Goal: Contribute content: Add original content to the website for others to see

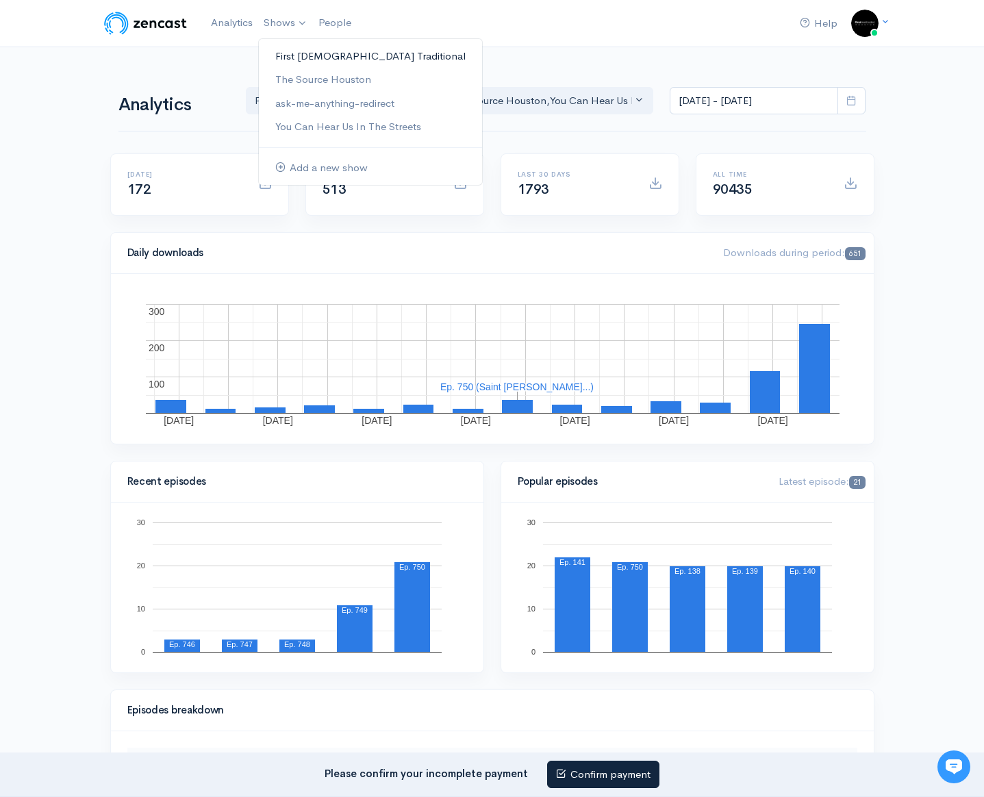
click at [323, 60] on link "First [DEMOGRAPHIC_DATA] Traditional" at bounding box center [370, 57] width 223 height 24
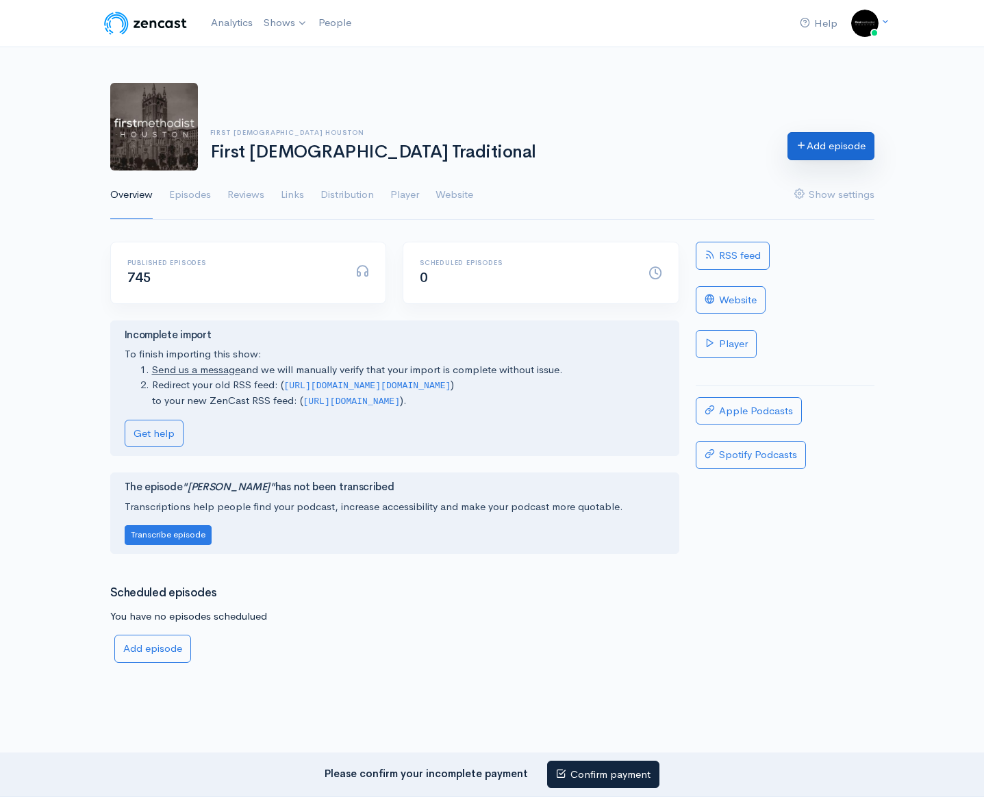
click at [855, 153] on link "Add episode" at bounding box center [830, 146] width 87 height 28
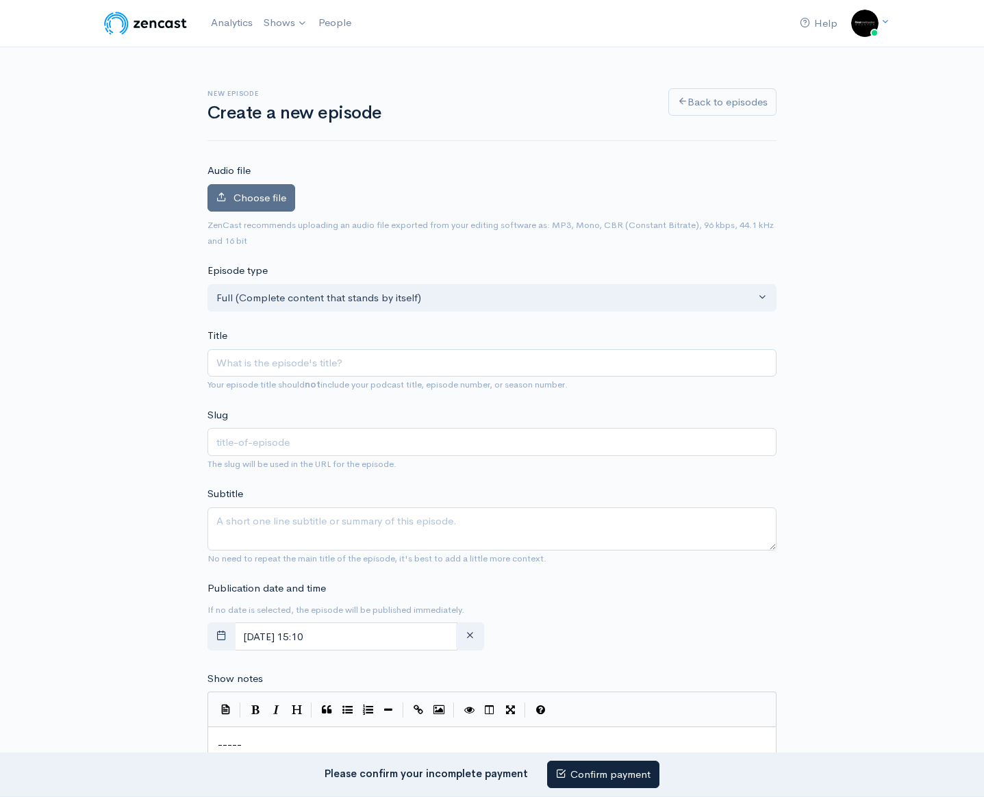
click at [246, 209] on label "Choose file" at bounding box center [251, 198] width 88 height 28
click at [0, 0] on input "Choose file" at bounding box center [0, 0] width 0 height 0
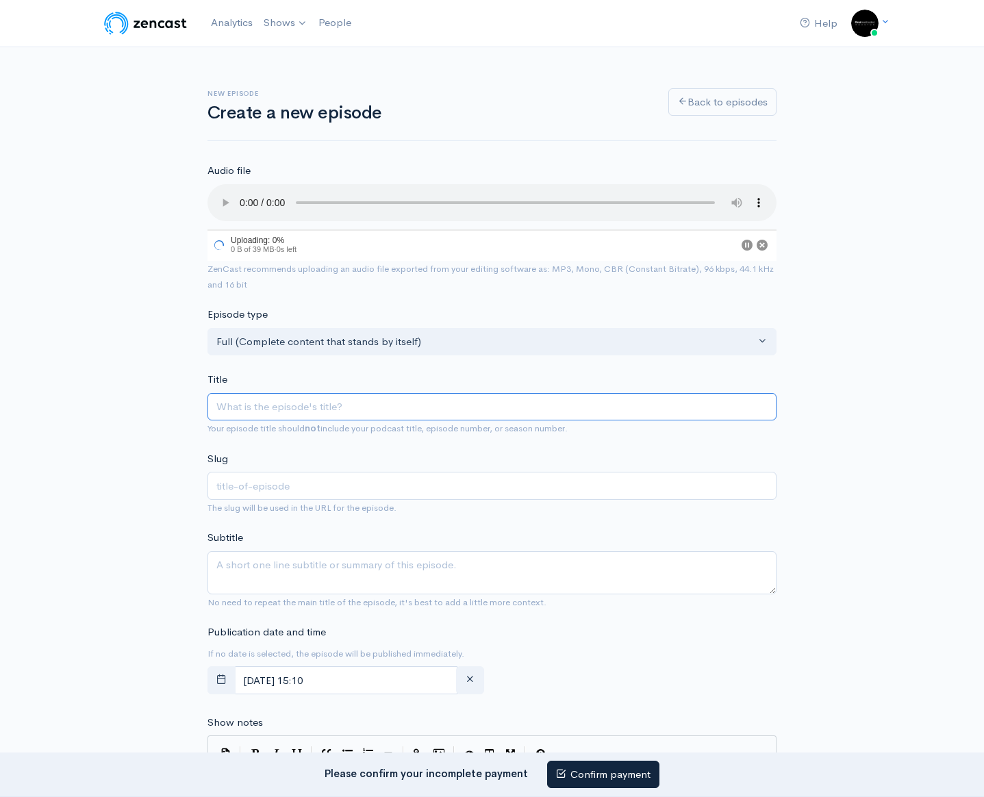
click at [306, 403] on input "Title" at bounding box center [491, 407] width 569 height 28
type input "Y"
type input "y"
type input "Yo"
type input "yo"
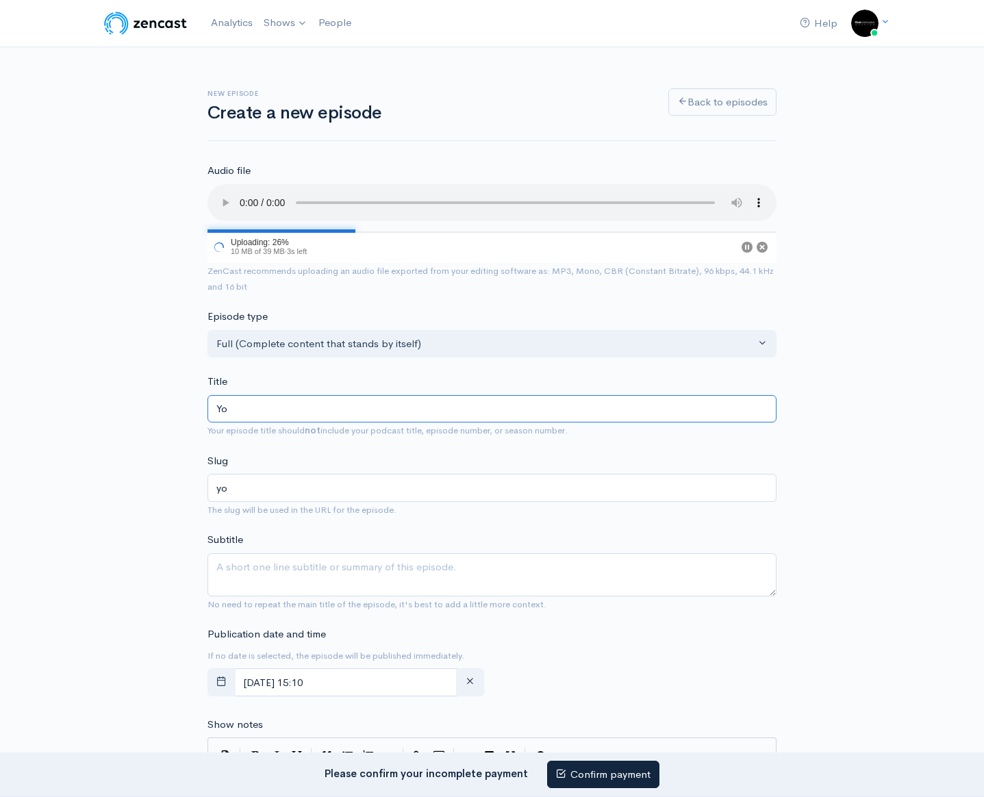
type input "You"
type input "you"
type input "Youth"
type input "youth"
type input "Youth S"
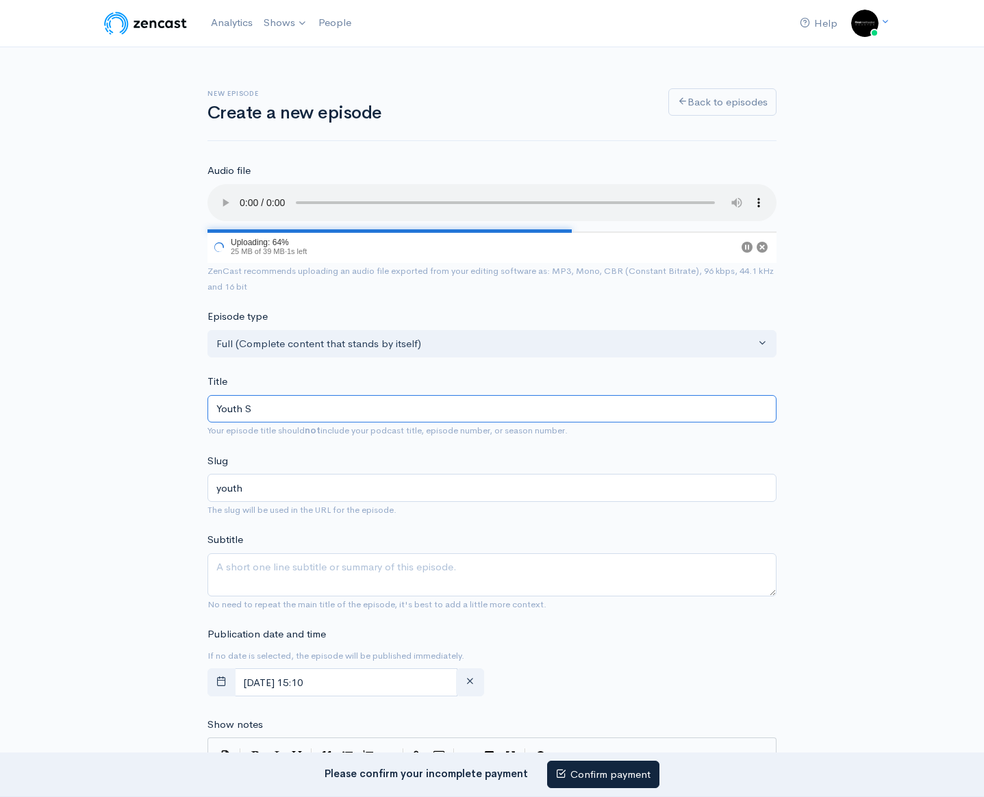
type input "youth-s"
type input "Youth Sun"
type input "youth-sun"
type input "Youth [PERSON_NAME]"
type input "youth-[PERSON_NAME]"
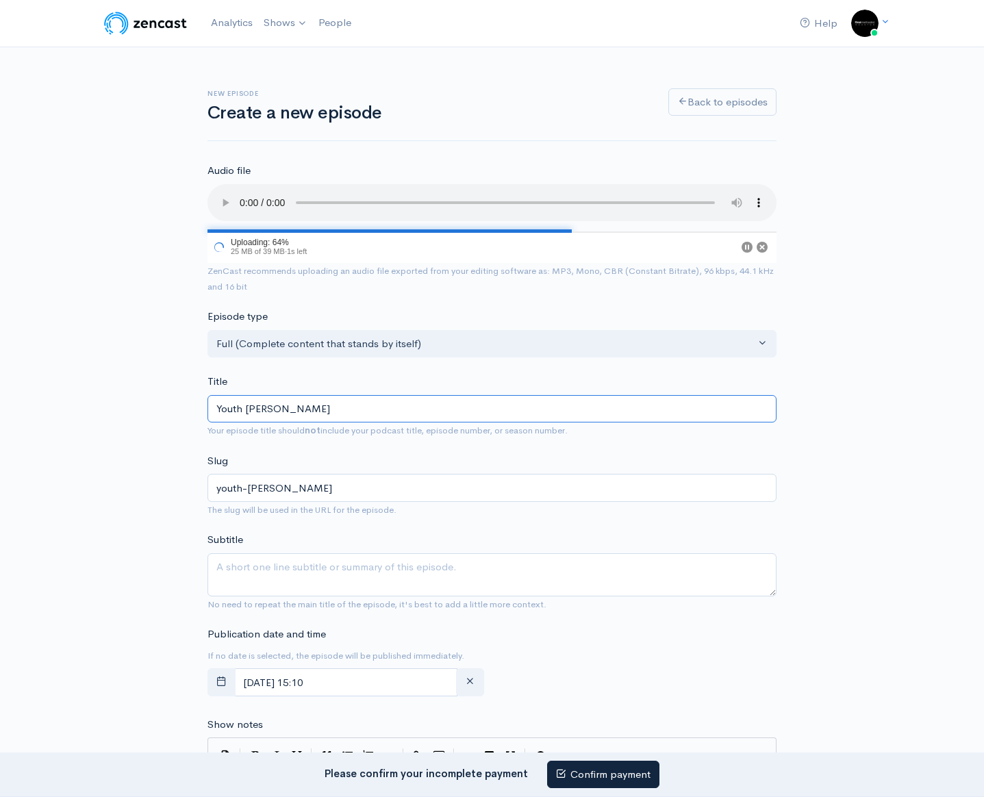
type input "Youth Sunda"
type input "youth-[GEOGRAPHIC_DATA]"
type input "Youth [DATE]"
type input "youth-[DATE]"
type input "Youth [DATE] a"
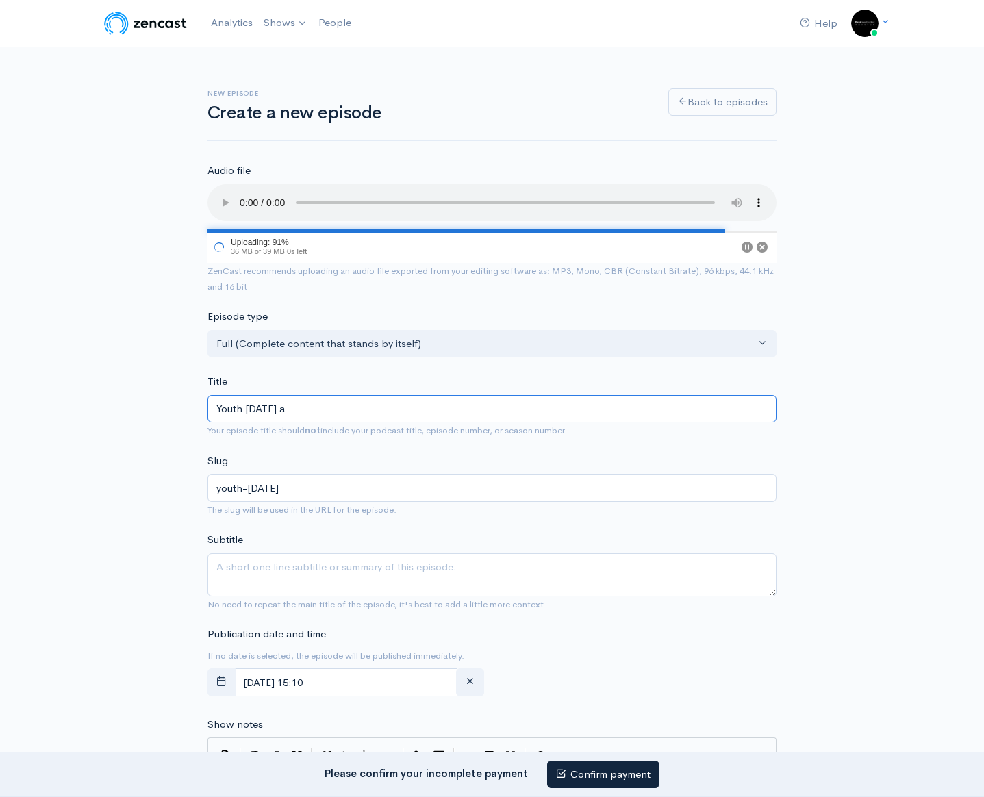
type input "youth-[DATE]-a"
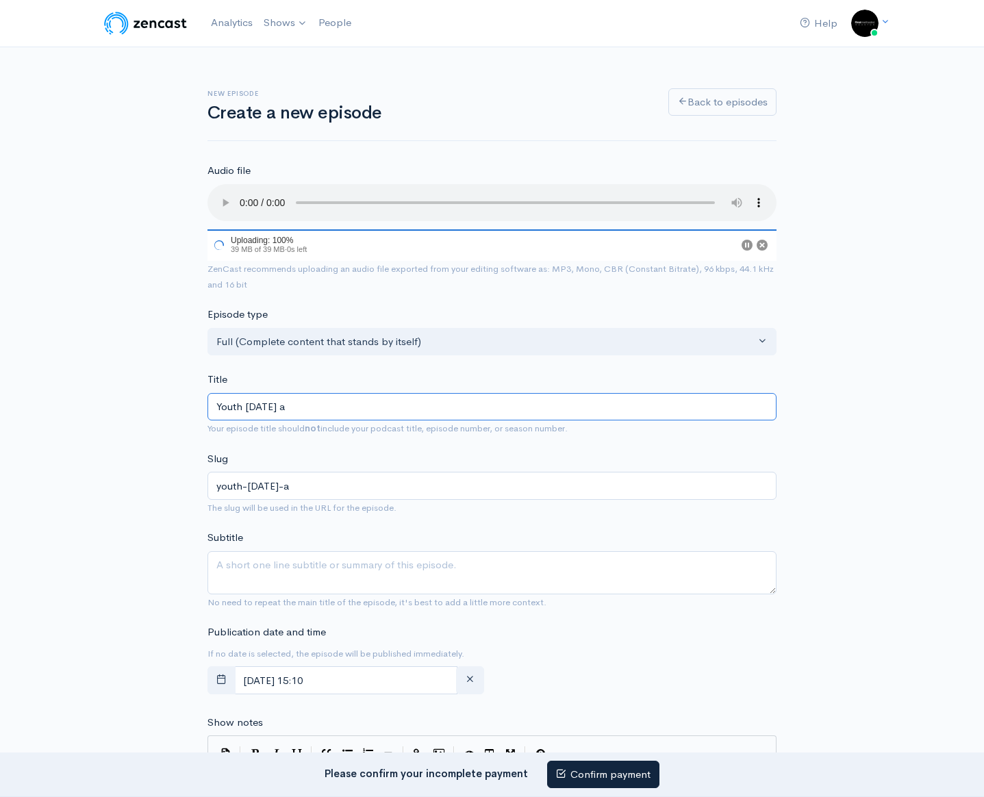
type input "Youth [DATE] at"
type input "youth-[DATE]-at"
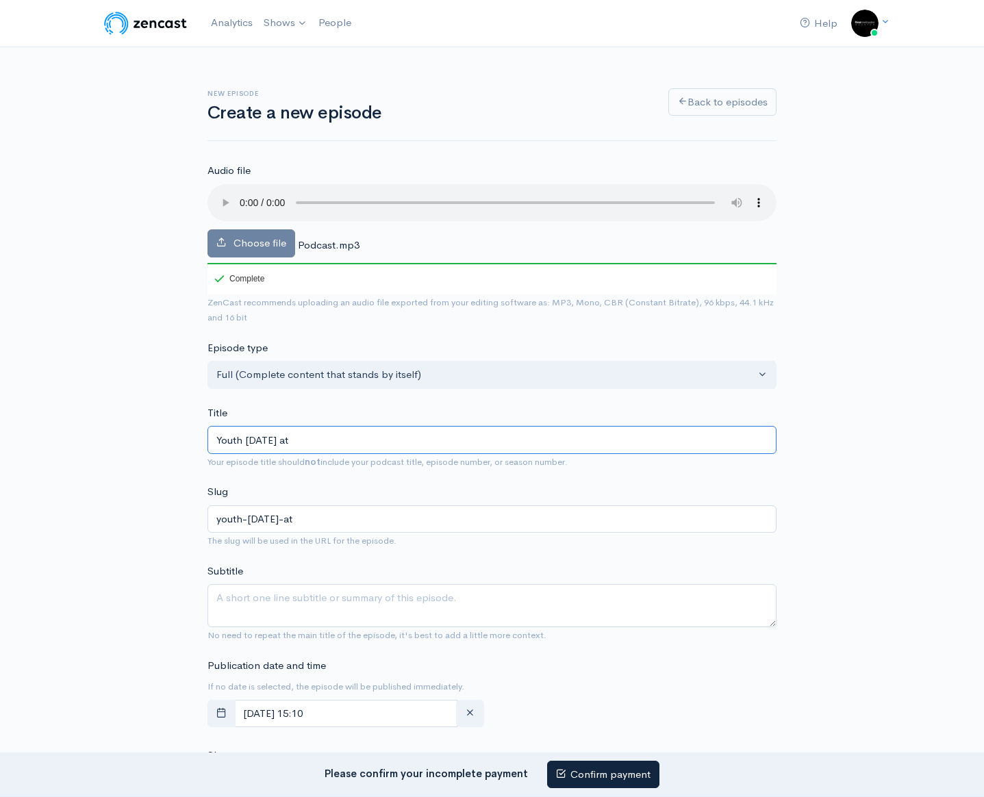
type input "Youth [DATE] at H"
type input "youth-[DATE]-at-h"
type input "Youth [DATE] at [GEOGRAPHIC_DATA]"
type input "youth-[DATE]-at-ho"
type input "Youth [DATE] at [GEOGRAPHIC_DATA]"
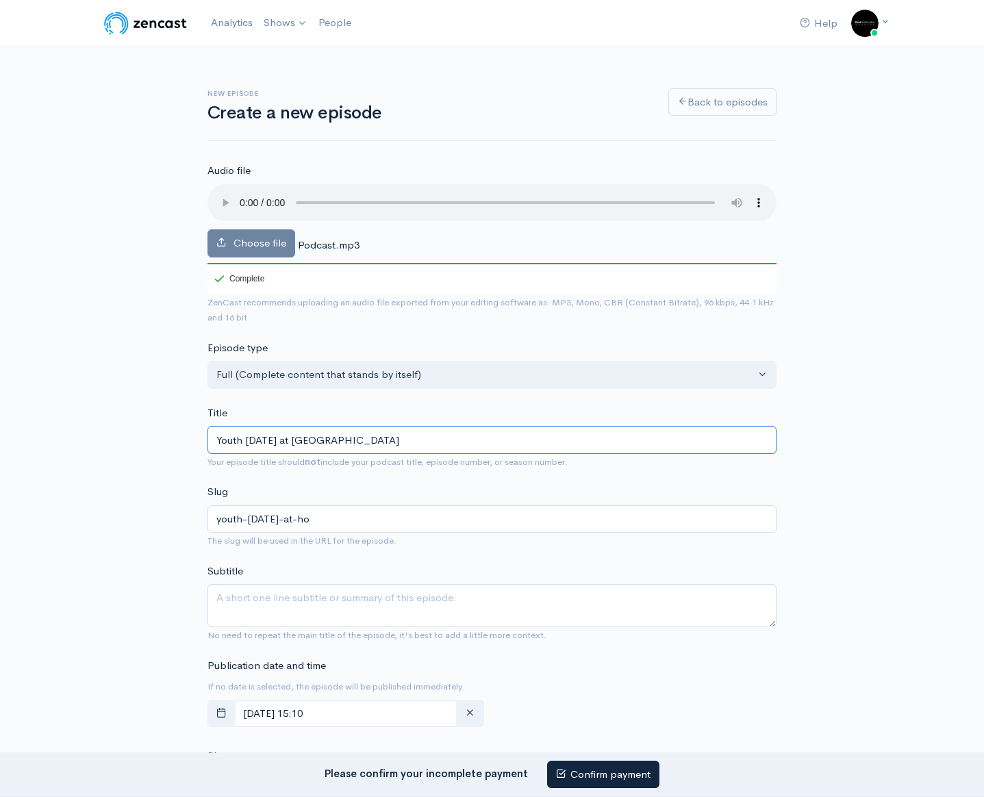
type input "youth-[DATE]-at-hous"
type input "Youth [DATE] at [GEOGRAPHIC_DATA]"
type input "youth-[DATE]-at-houst"
type input "Youth [DATE] at [GEOGRAPHIC_DATA]"
type input "youth-[DATE]-at-housto"
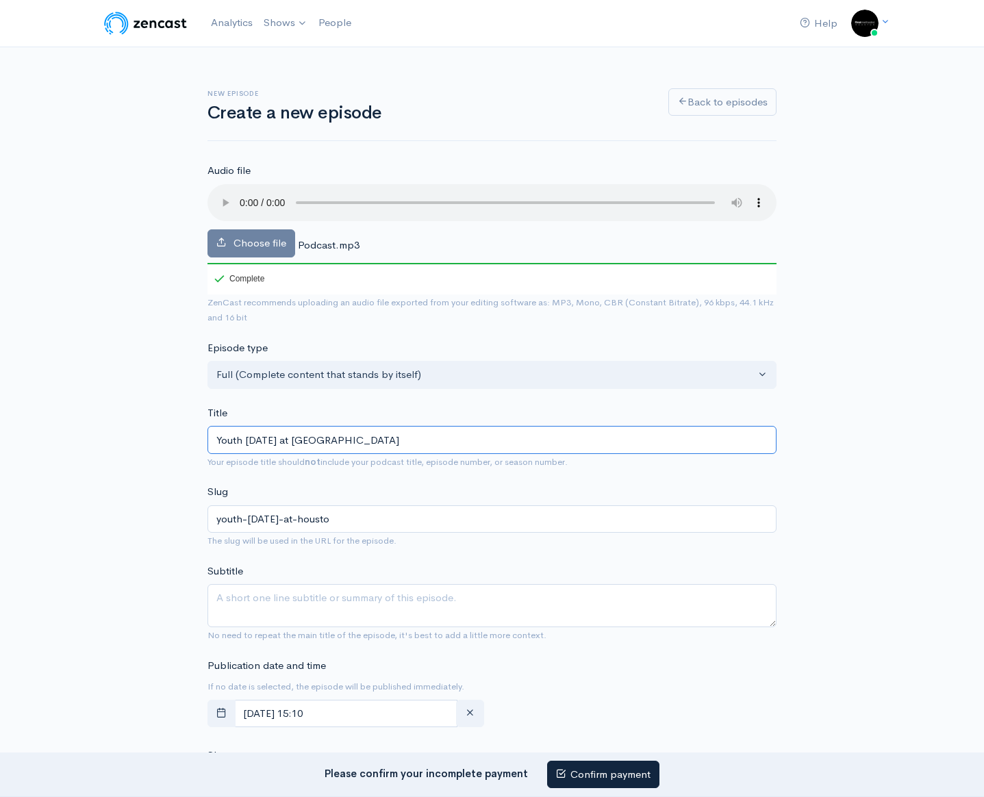
type input "Youth [DATE] at [GEOGRAPHIC_DATA]"
type input "youth-[DATE]-at-[GEOGRAPHIC_DATA]"
type input "Youth [DATE] at [GEOGRAPHIC_DATA]'s"
type input "youth-[DATE]-at-[GEOGRAPHIC_DATA]"
type input "Youth [DATE] at [GEOGRAPHIC_DATA]'s F"
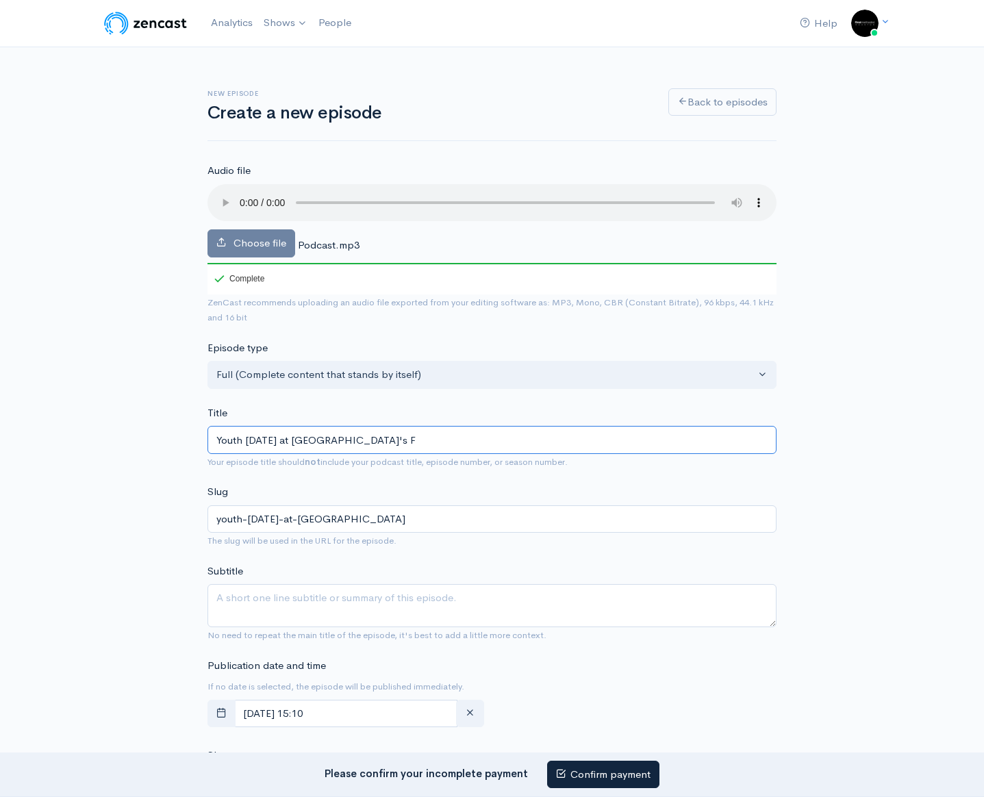
type input "youth-[DATE]-at-[GEOGRAPHIC_DATA]-f"
type input "Youth [DATE] at [GEOGRAPHIC_DATA]'s Fi"
type input "youth-[DATE]-at-[GEOGRAPHIC_DATA]-fi"
type input "Youth [DATE] at [GEOGRAPHIC_DATA]'s Fire"
type input "youth-[DATE]-at-[GEOGRAPHIC_DATA]-fire"
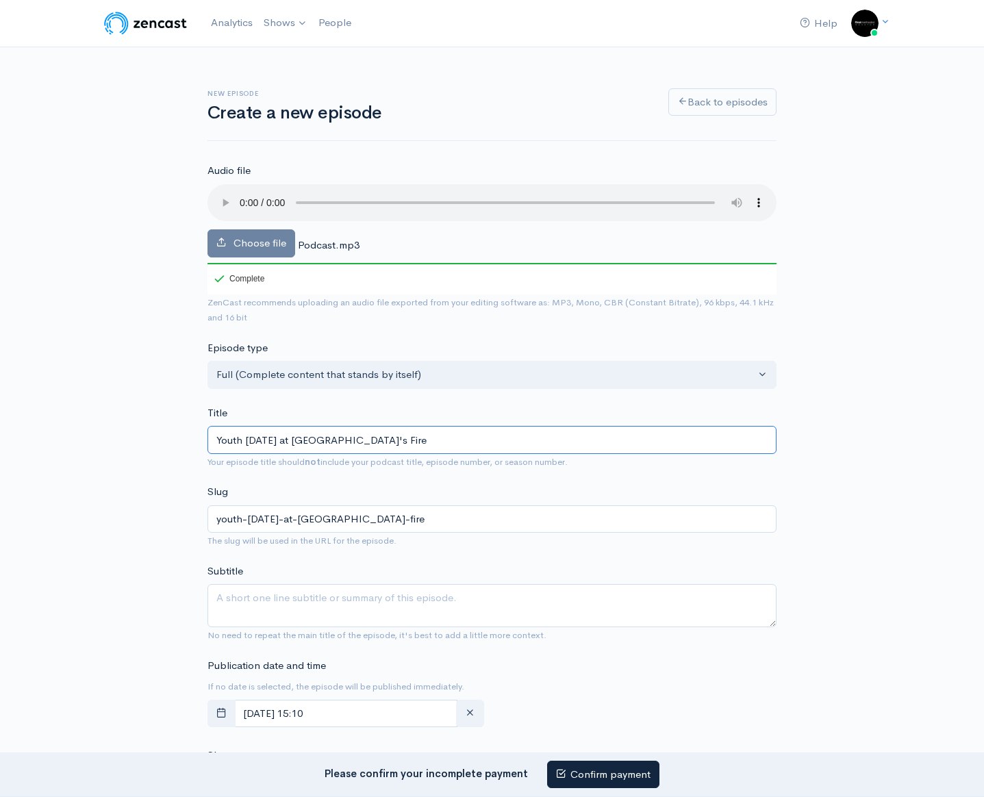
type input "Youth [DATE] at [GEOGRAPHIC_DATA]'s Fires"
type input "youth-[DATE]-at-[GEOGRAPHIC_DATA]-fires"
type input "Youth [DATE] at [GEOGRAPHIC_DATA]'s Fire"
type input "youth-[DATE]-at-[GEOGRAPHIC_DATA]-fire"
type input "Youth [DATE] at [GEOGRAPHIC_DATA]'s Fir"
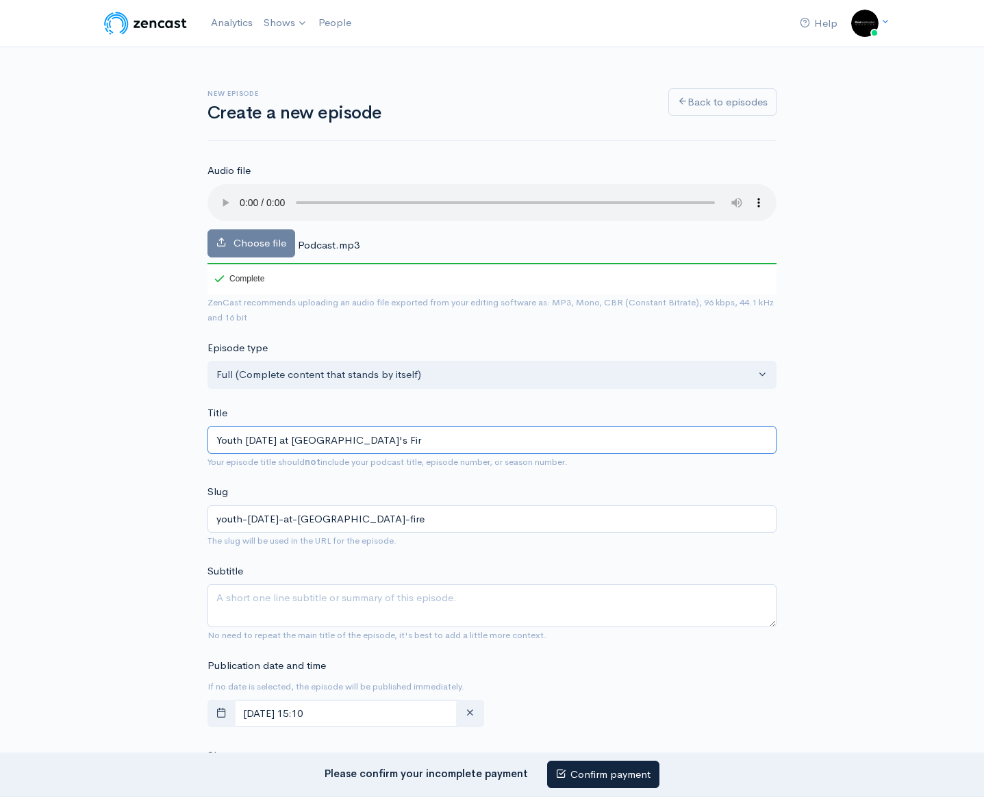
type input "youth-[DATE]-at-[GEOGRAPHIC_DATA]-fir"
type input "Youth [DATE] at [GEOGRAPHIC_DATA]'s Firs"
type input "youth-[DATE]-at-[GEOGRAPHIC_DATA]-firs"
type input "Youth [DATE] at [GEOGRAPHIC_DATA]'s First"
type input "youth-[DATE]-at-[GEOGRAPHIC_DATA]-first"
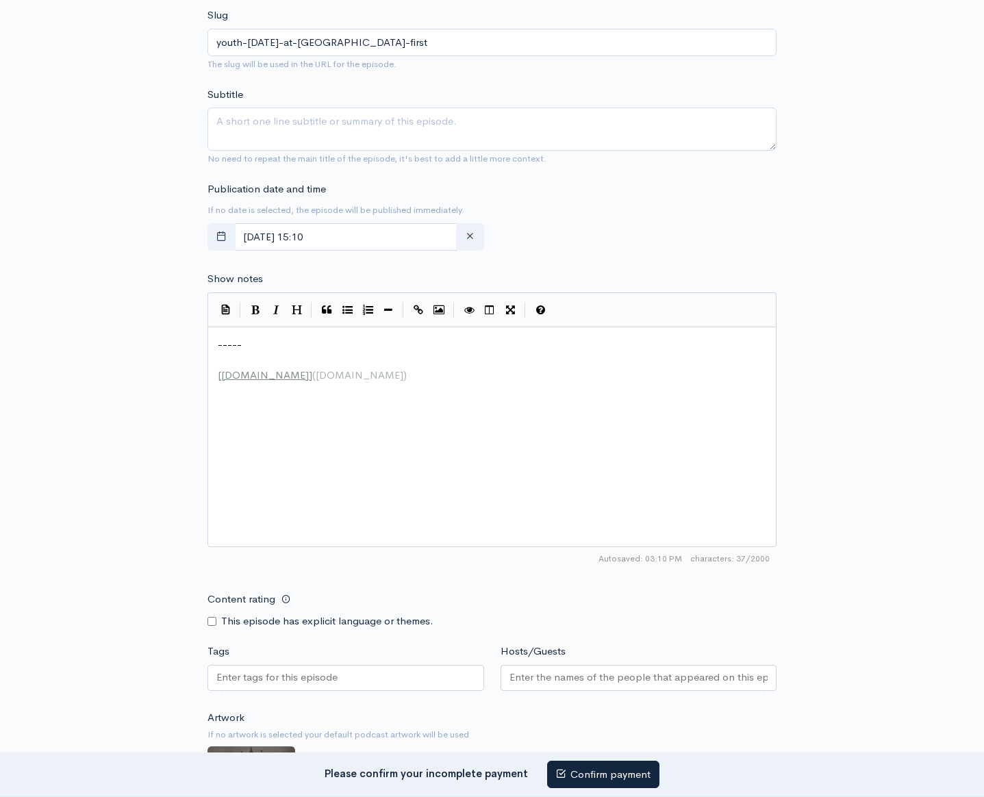
scroll to position [359, 0]
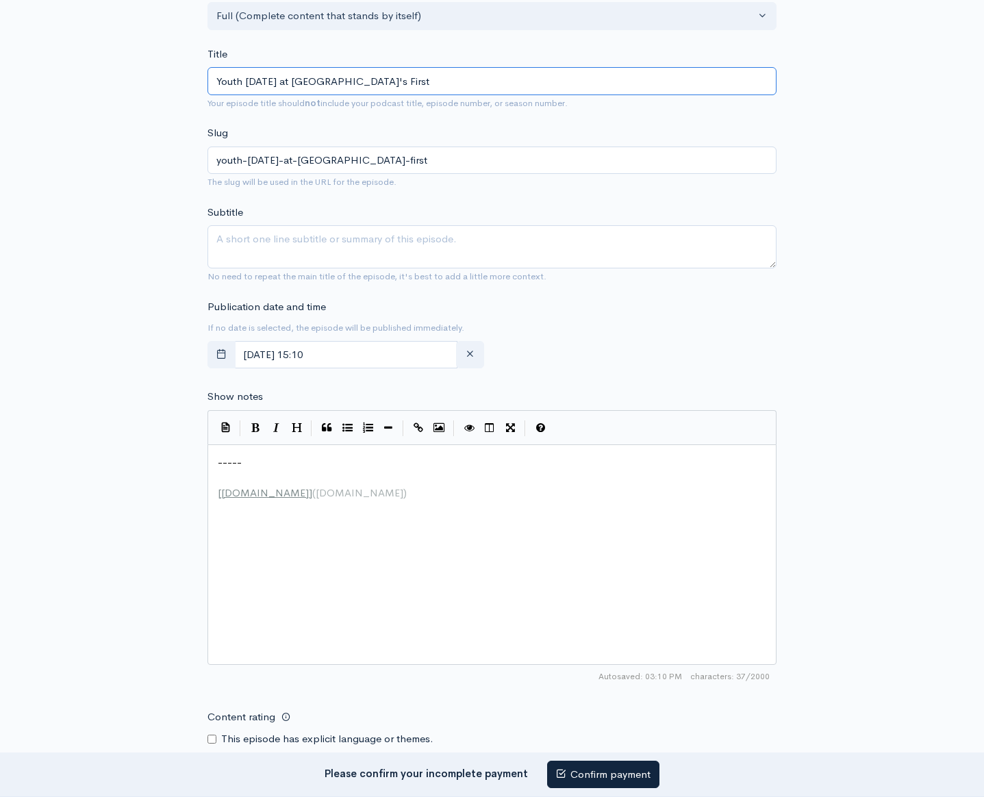
drag, startPoint x: 392, startPoint y: 86, endPoint x: 297, endPoint y: 82, distance: 94.6
click at [296, 82] on input "Youth [DATE] at [GEOGRAPHIC_DATA]'s First" at bounding box center [491, 81] width 569 height 28
type input "Youth [DATE] at"
type input "youth-[DATE]-at"
type input "Youth [DATE] a"
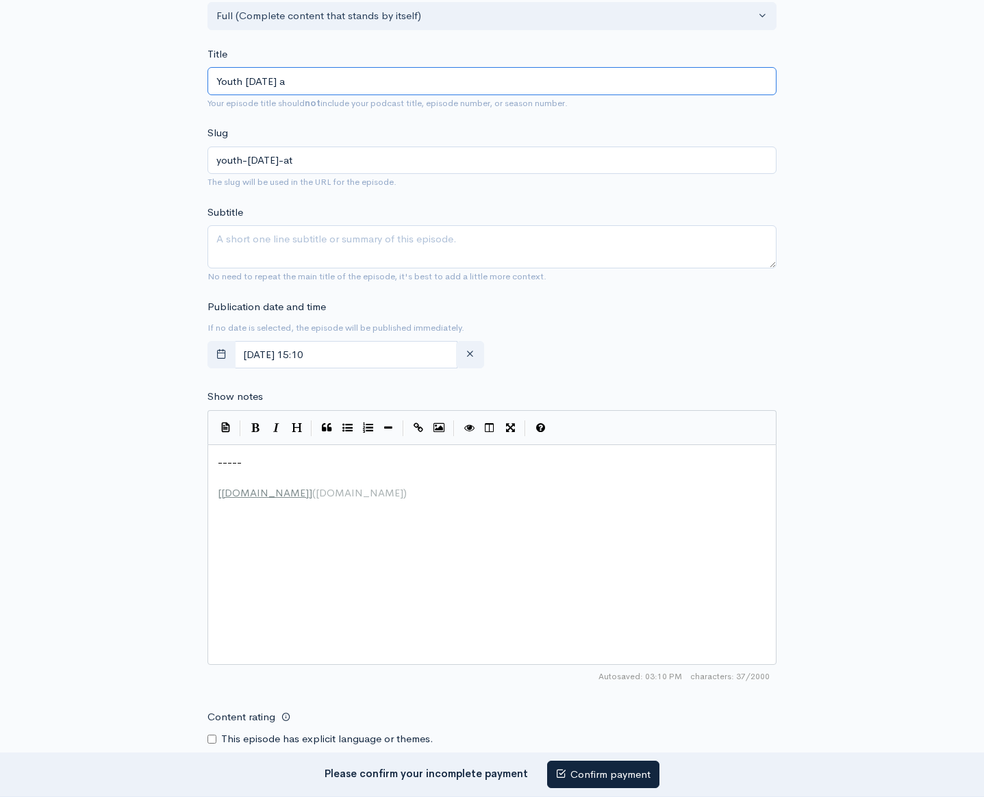
type input "youth-[DATE]-a"
type input "Youth [DATE]"
type input "youth-[DATE]"
type input "Youth [DATE] S"
type input "youth-[DATE]-s"
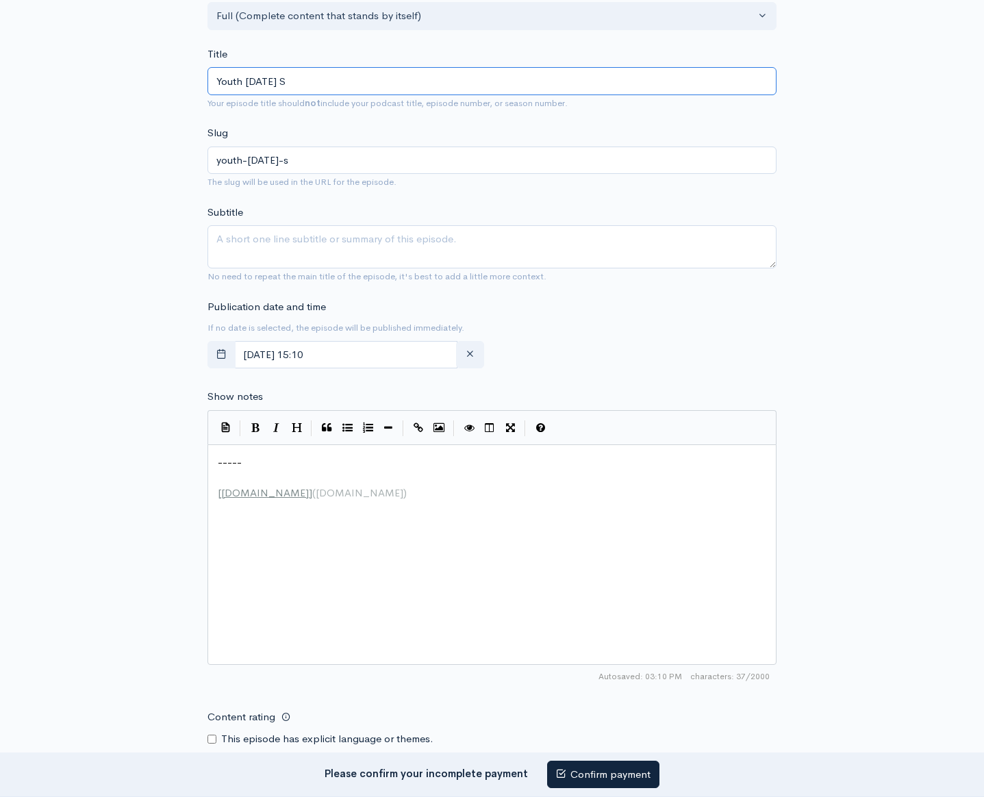
type input "Youth [DATE] Se"
type input "youth-[DATE]-se"
type input "Youth [DATE] Ser"
type input "youth-[DATE]-ser"
type input "Youth [DATE] Serm"
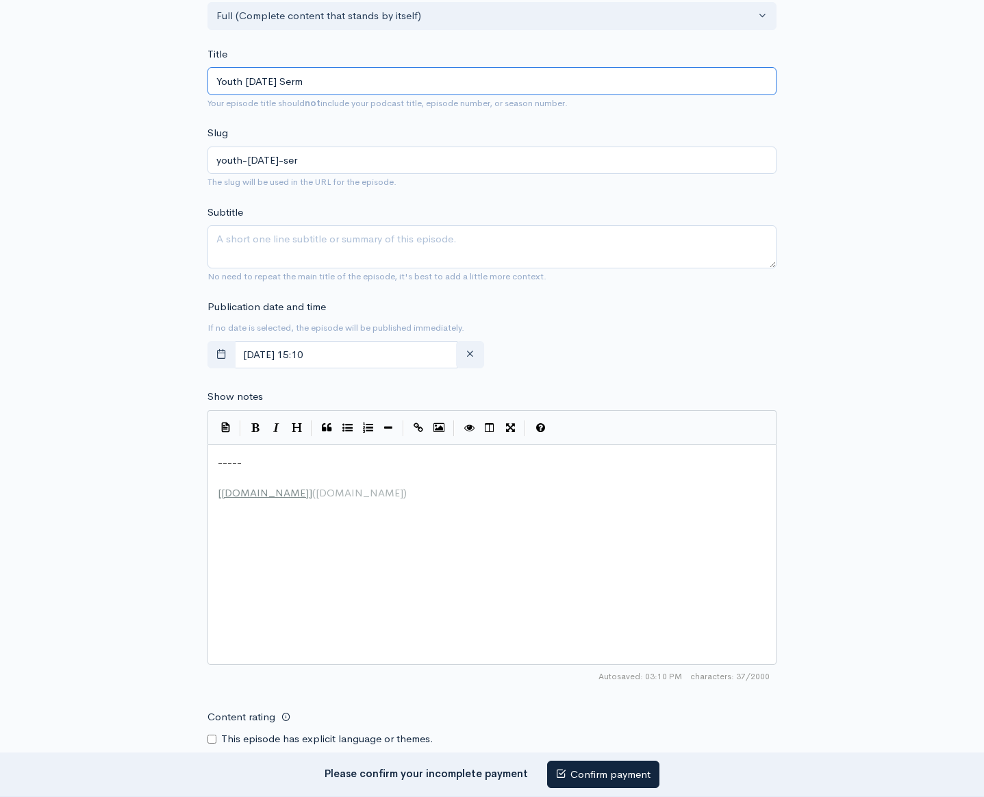
type input "youth-[DATE]-serm"
type input "Youth [DATE] Sermo"
type input "youth-[DATE]-sermo"
type input "Youth [DATE] Sermon"
type input "youth-[DATE]-[DEMOGRAPHIC_DATA]"
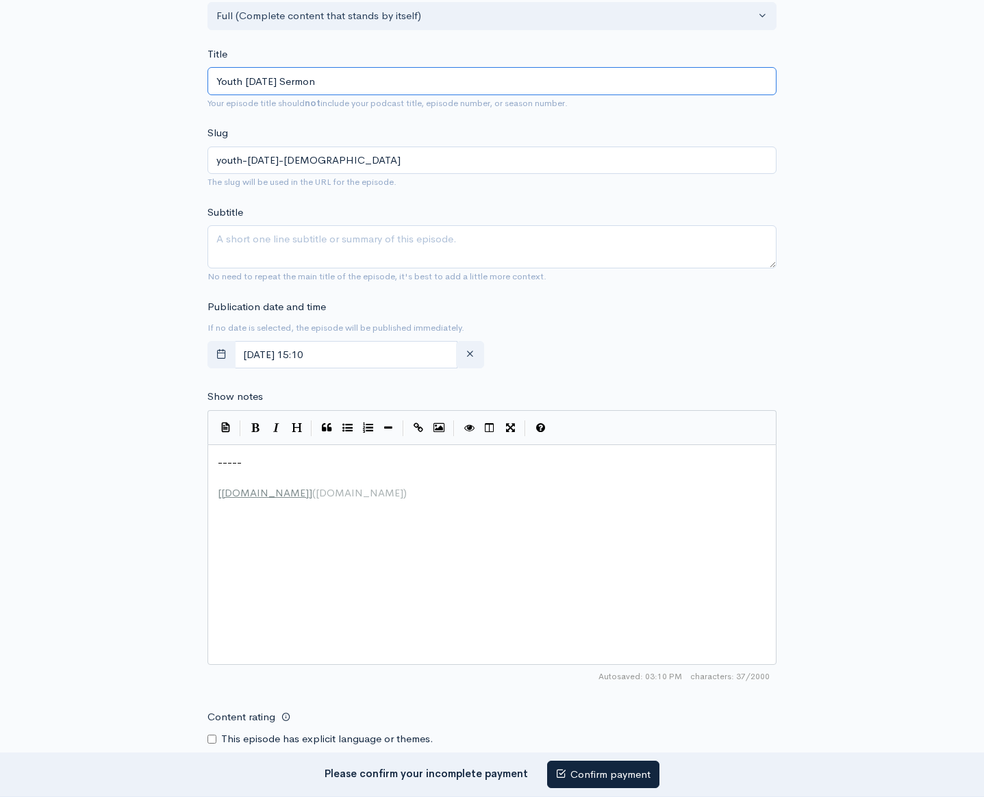
type input "Youth [DATE] Sermons"
type input "youth-[DATE]-[DEMOGRAPHIC_DATA]"
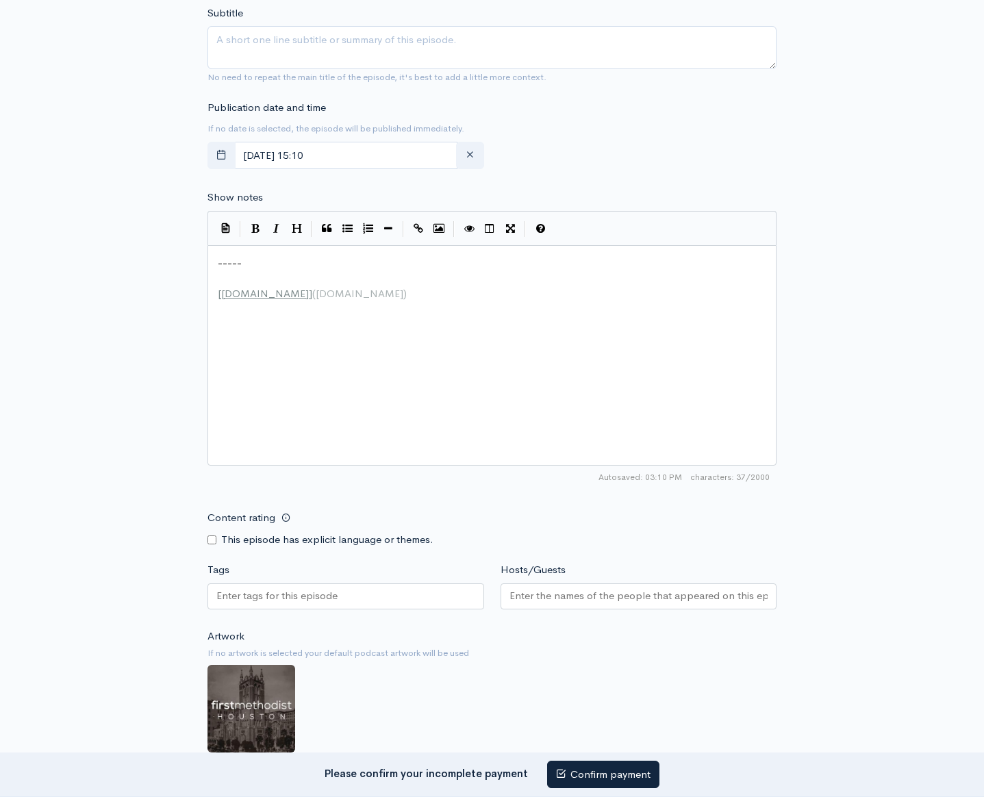
scroll to position [863, 0]
